Goal: Information Seeking & Learning: Learn about a topic

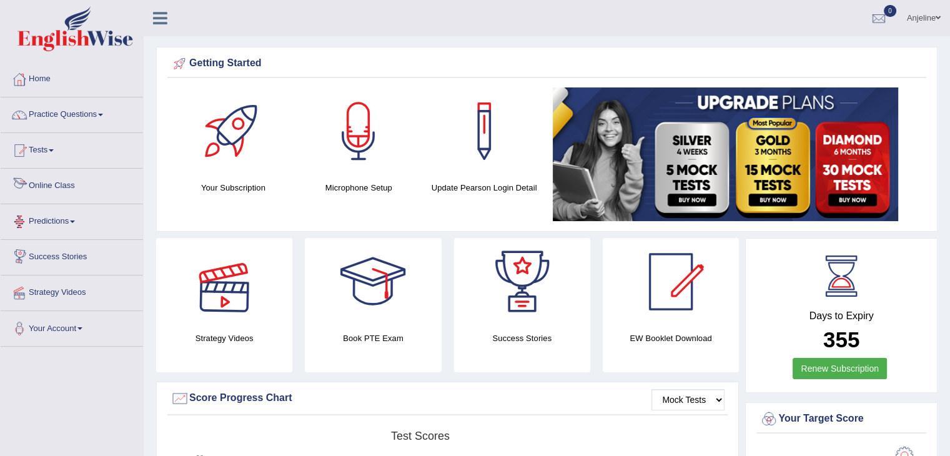
click at [81, 194] on link "Online Class" at bounding box center [72, 184] width 142 height 31
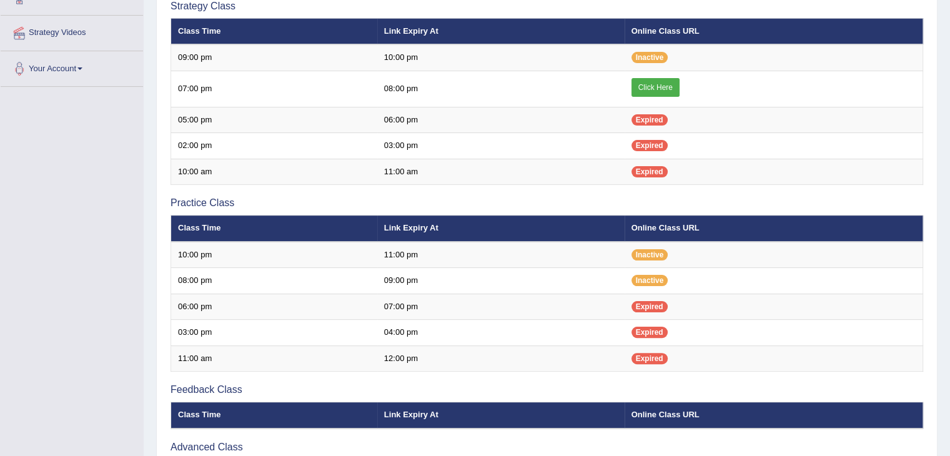
scroll to position [268, 0]
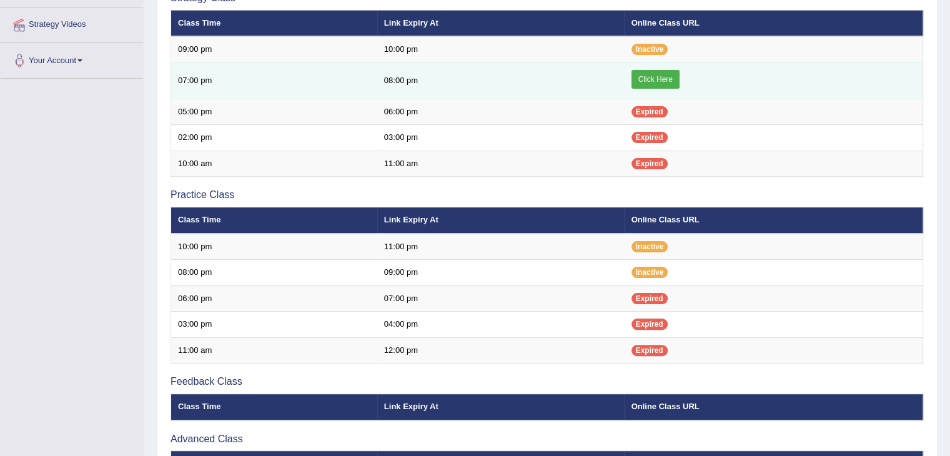
click at [653, 78] on link "Click Here" at bounding box center [655, 79] width 48 height 19
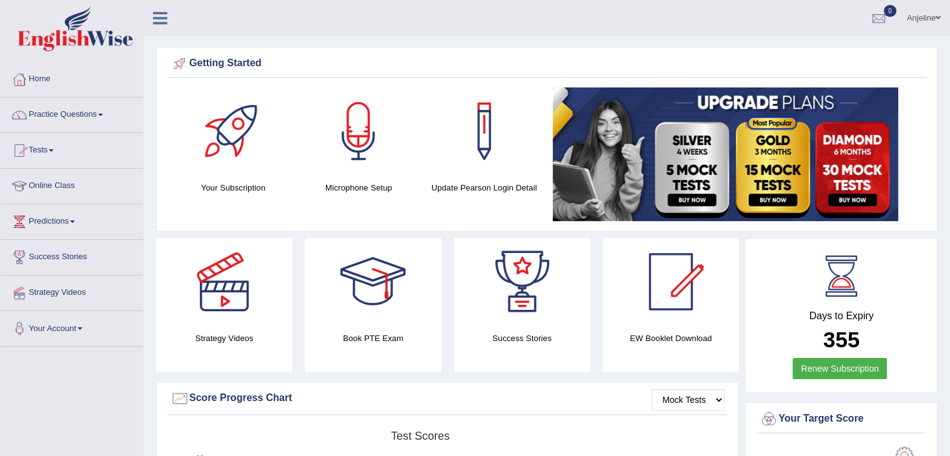
click at [72, 118] on link "Practice Questions" at bounding box center [72, 112] width 142 height 31
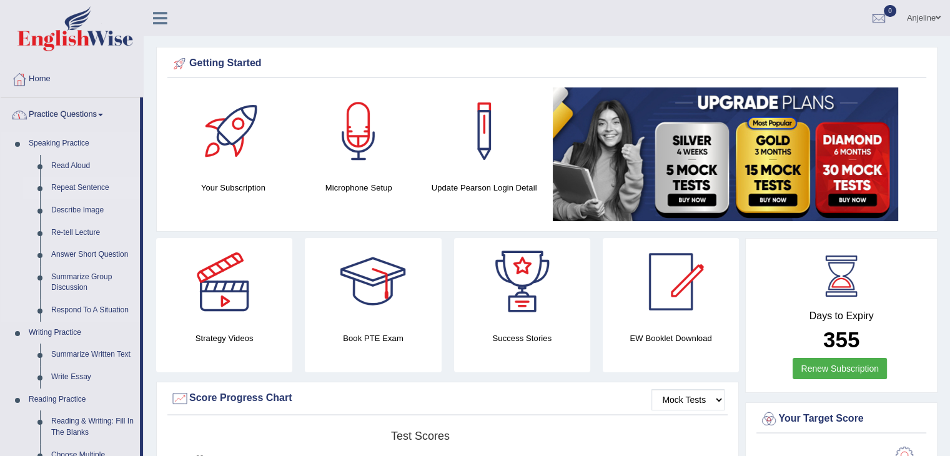
drag, startPoint x: 142, startPoint y: 124, endPoint x: 142, endPoint y: 187, distance: 63.1
click at [142, 187] on li "Practice Questions Speaking Practice Read Aloud Repeat Sentence Describe Image …" at bounding box center [72, 448] width 142 height 702
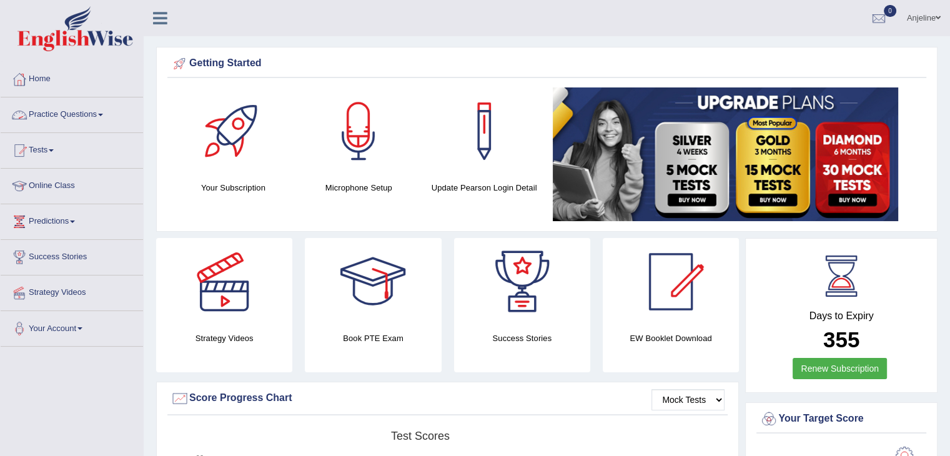
click at [67, 120] on link "Practice Questions" at bounding box center [72, 112] width 142 height 31
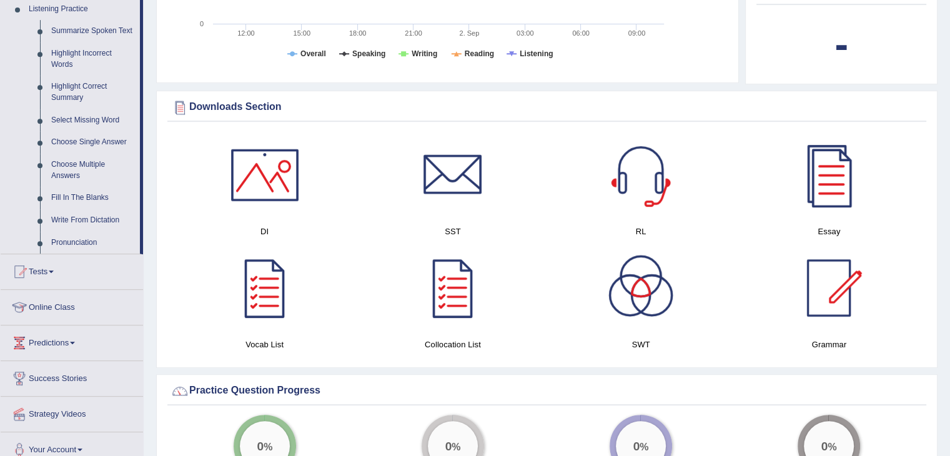
scroll to position [538, 0]
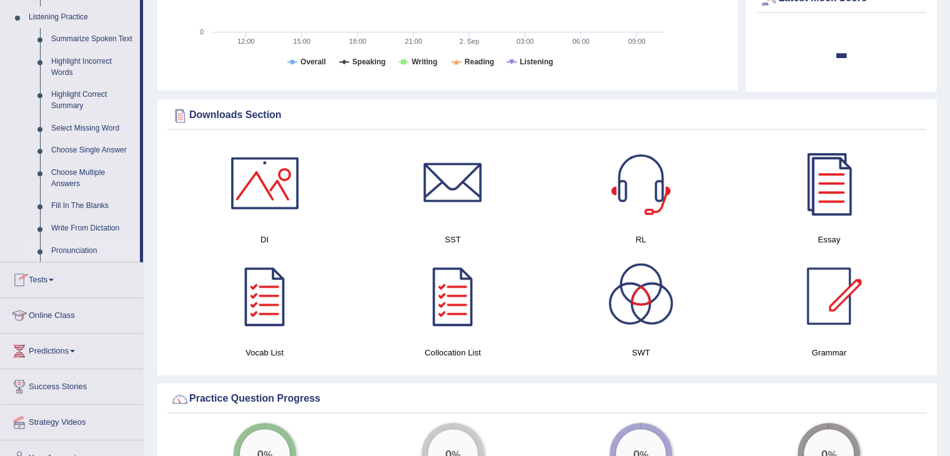
click at [76, 250] on link "Pronunciation" at bounding box center [93, 251] width 94 height 22
